Goal: Task Accomplishment & Management: Complete application form

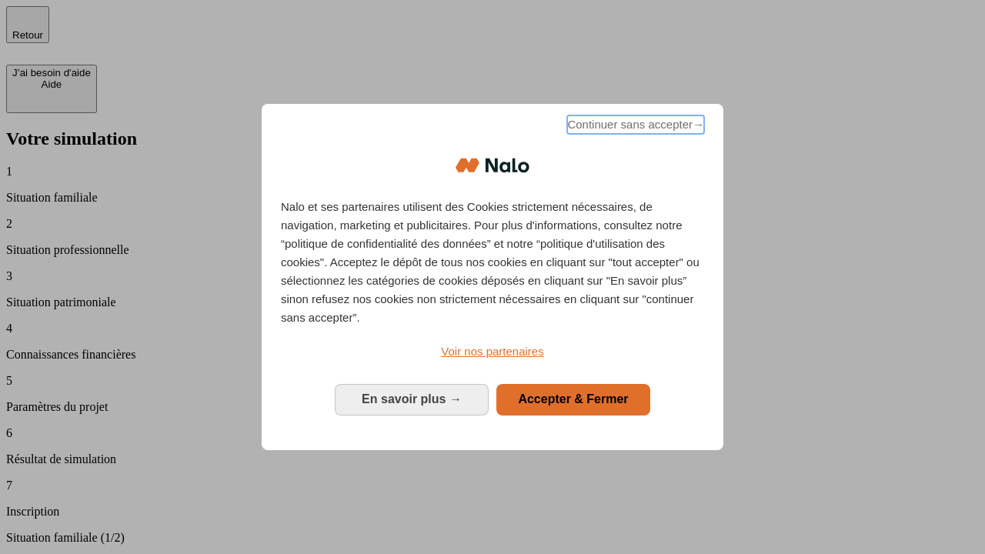
click at [634, 127] on span "Continuer sans accepter →" at bounding box center [635, 124] width 137 height 18
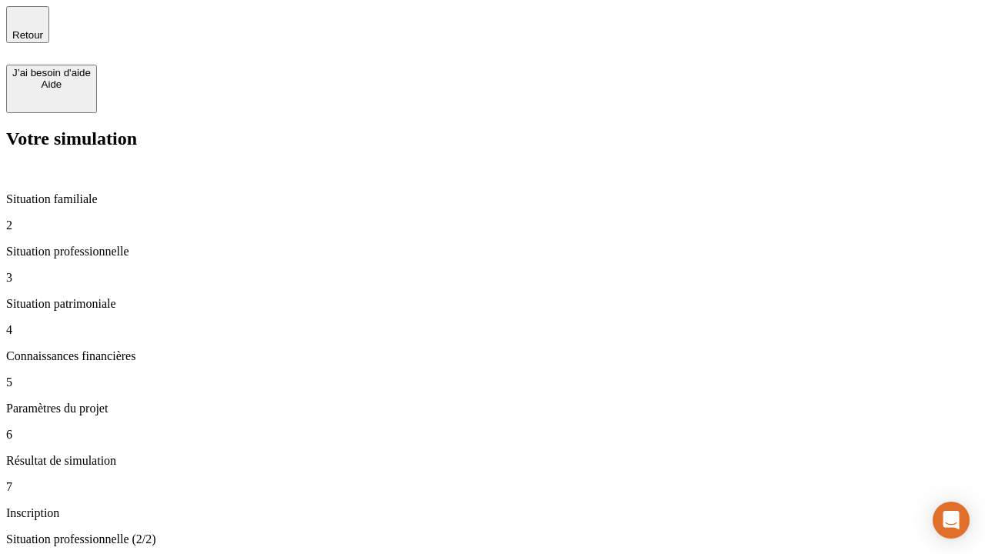
type input "30 000"
type input "40 000"
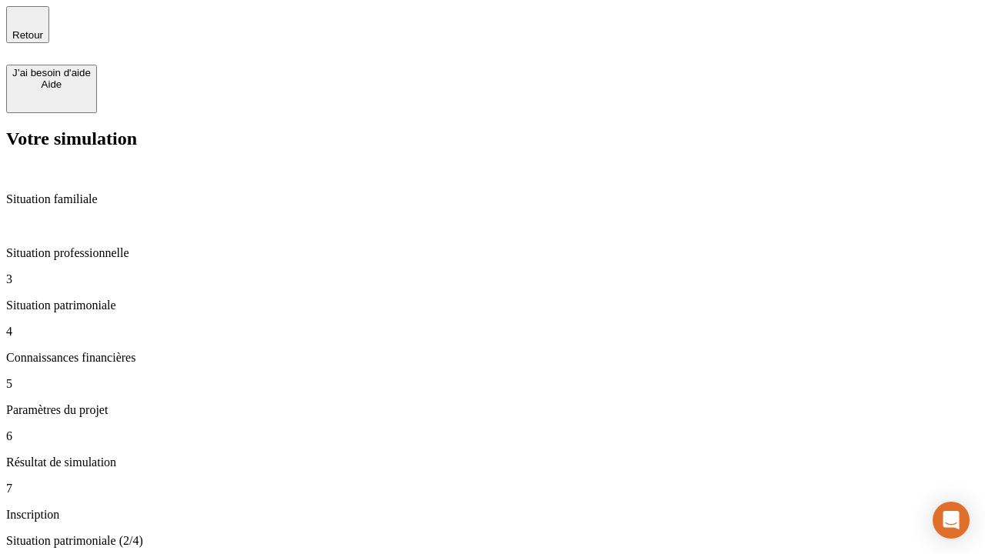
type input "1 100"
type input "20"
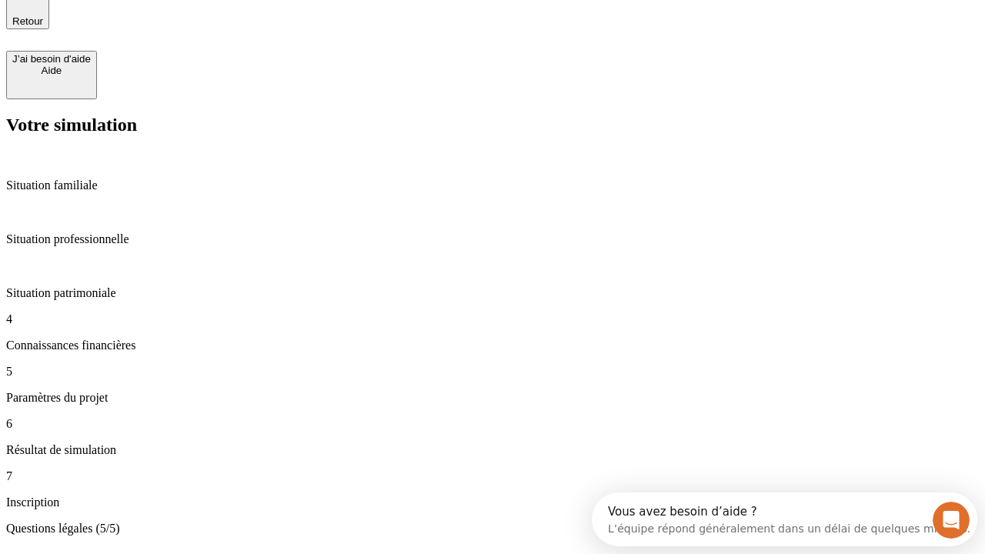
scroll to position [48, 0]
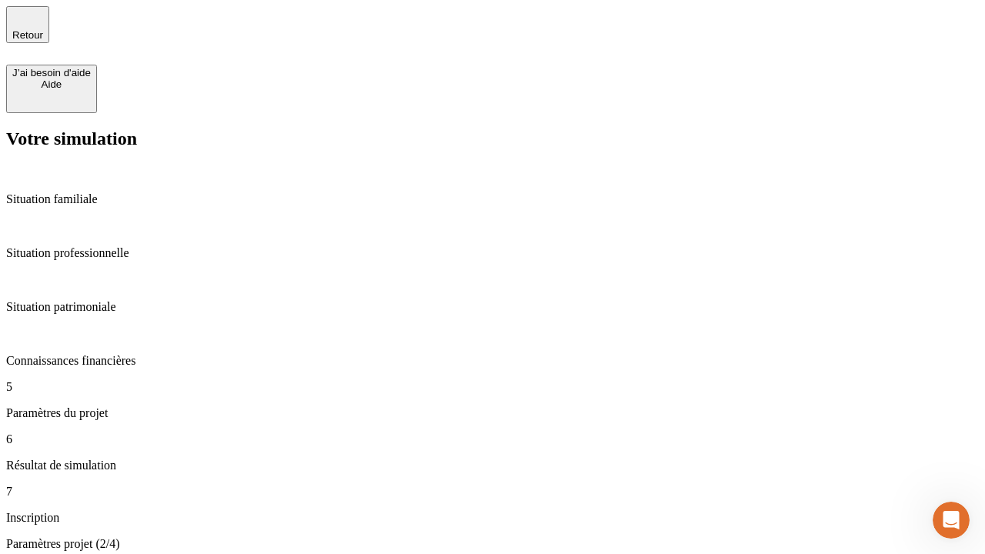
type input "40"
type input "50 000"
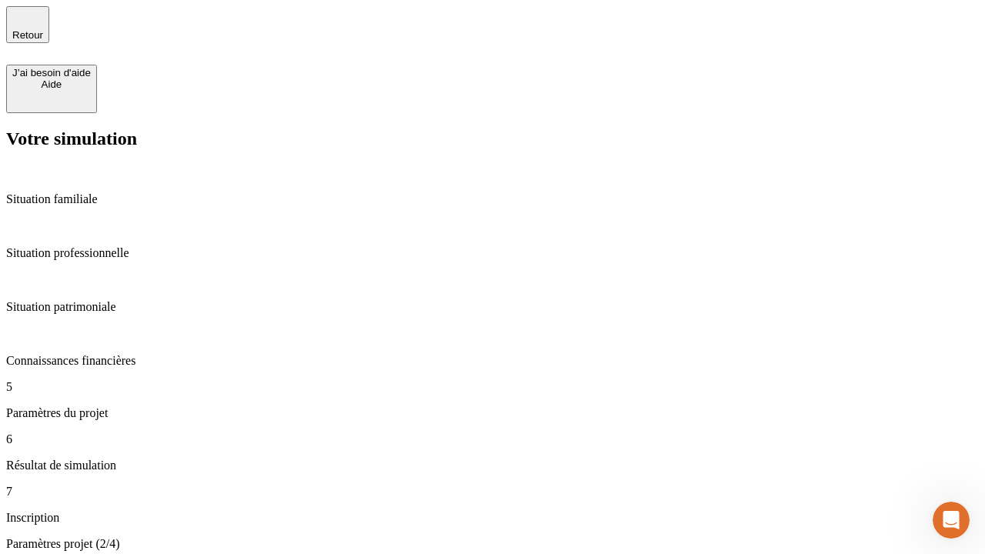
type input "640"
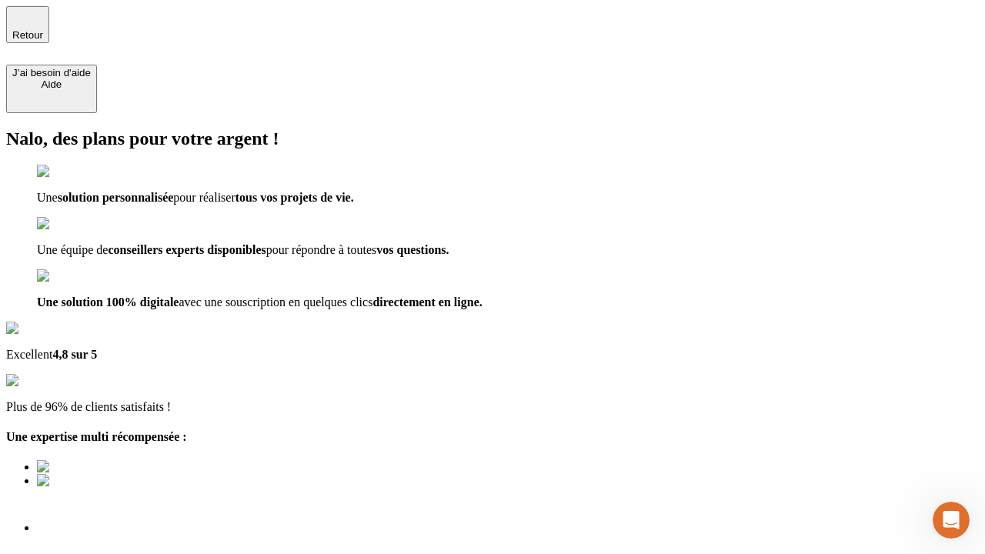
type input "[EMAIL_ADDRESS][DOMAIN_NAME]"
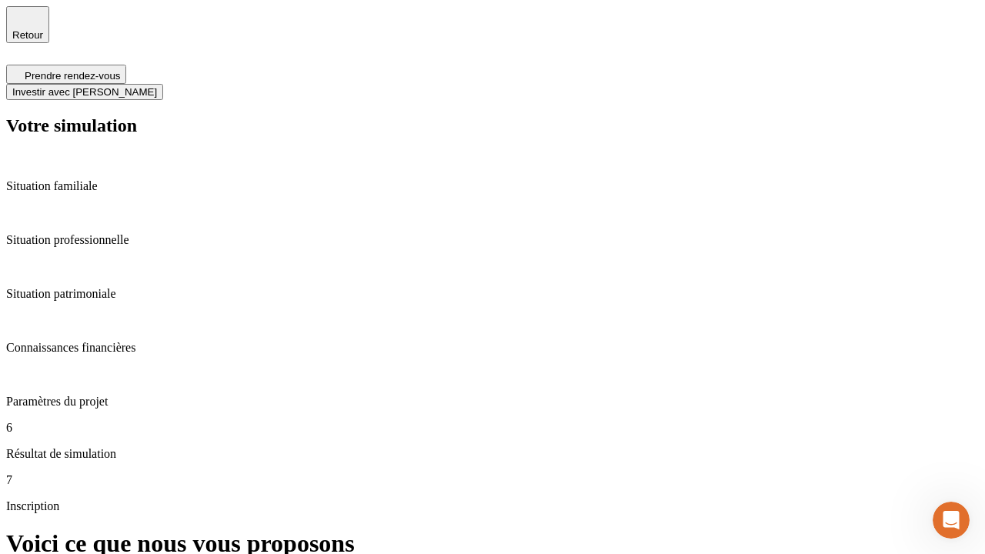
click at [157, 86] on span "Investir avec [PERSON_NAME]" at bounding box center [84, 92] width 145 height 12
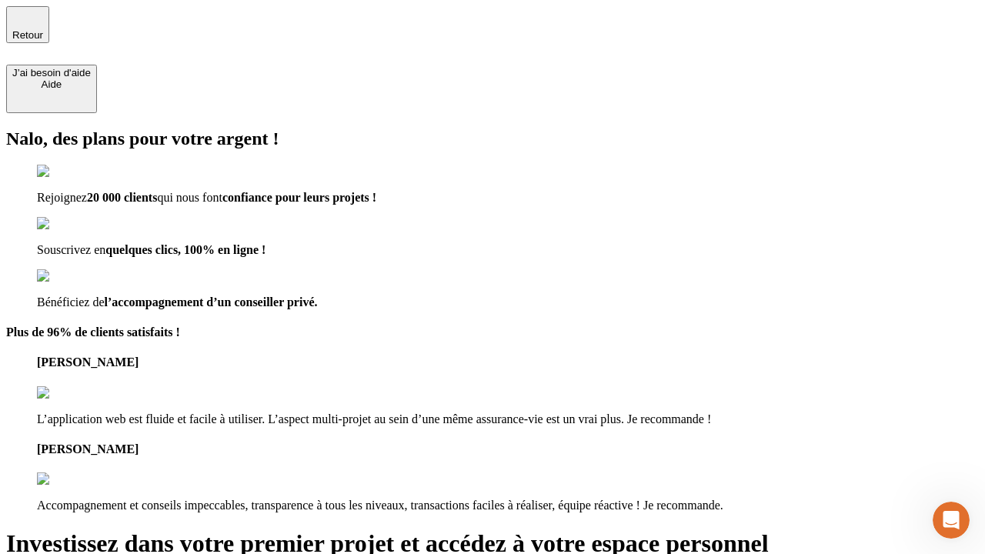
type input "abc"
